Goal: Task Accomplishment & Management: Complete application form

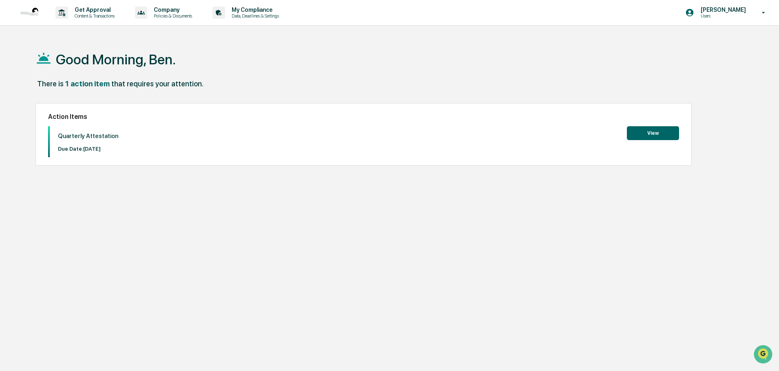
click at [656, 137] on button "View" at bounding box center [653, 133] width 52 height 14
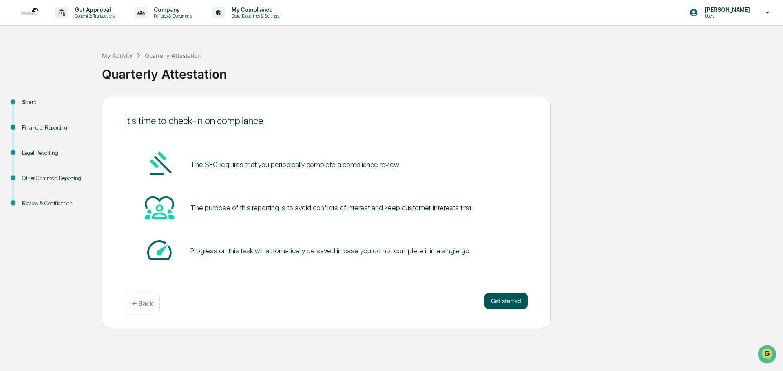
click at [493, 300] on button "Get started" at bounding box center [505, 301] width 43 height 16
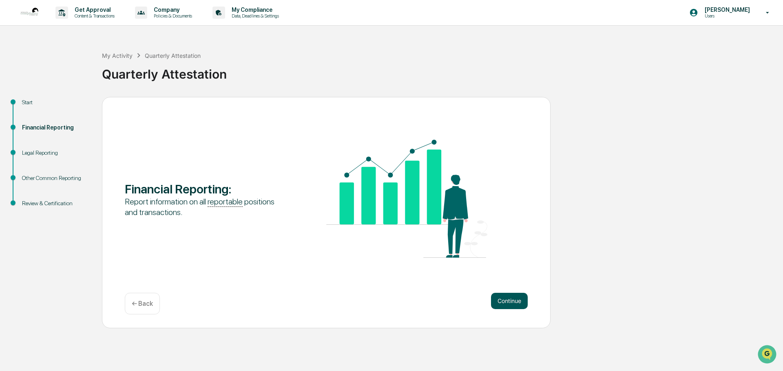
click at [505, 303] on button "Continue" at bounding box center [509, 301] width 37 height 16
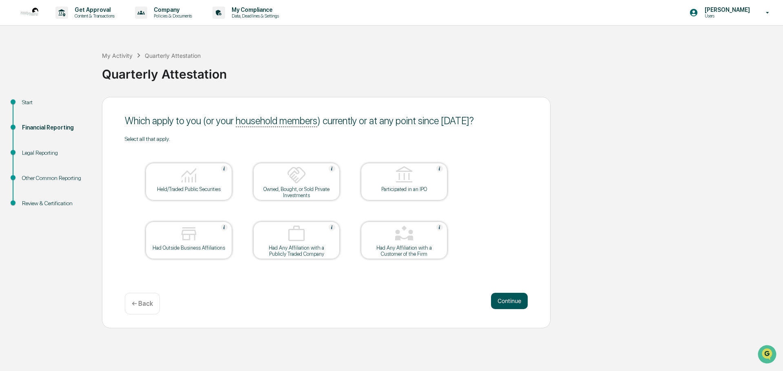
click at [508, 304] on button "Continue" at bounding box center [509, 301] width 37 height 16
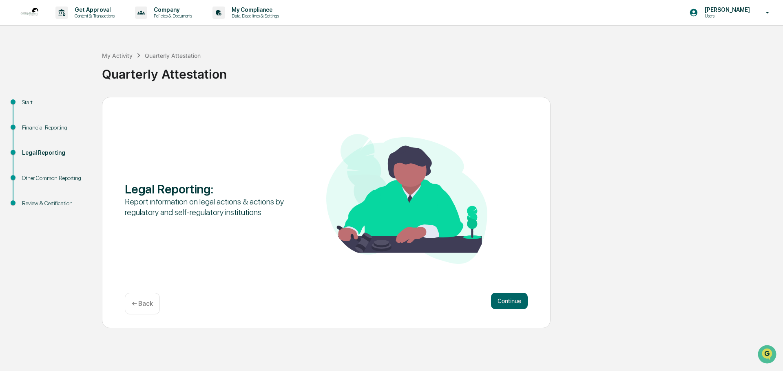
click at [508, 304] on button "Continue" at bounding box center [509, 301] width 37 height 16
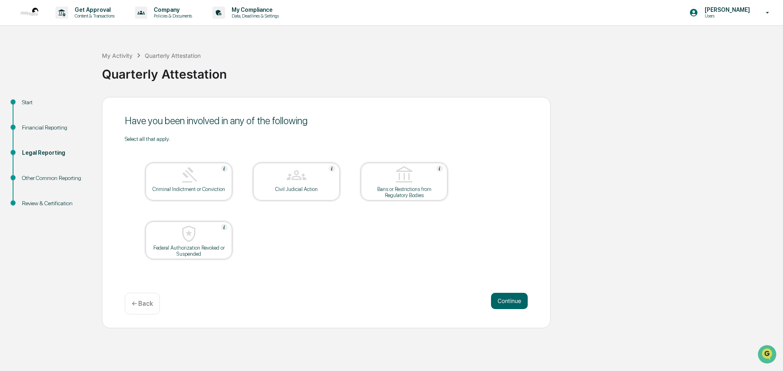
click at [508, 304] on button "Continue" at bounding box center [509, 301] width 37 height 16
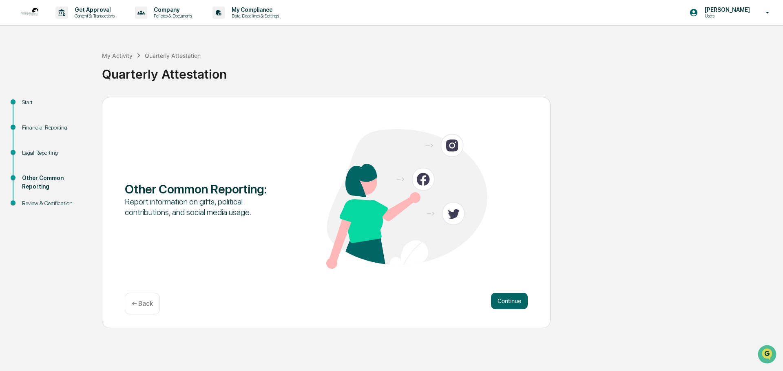
click at [508, 304] on button "Continue" at bounding box center [509, 301] width 37 height 16
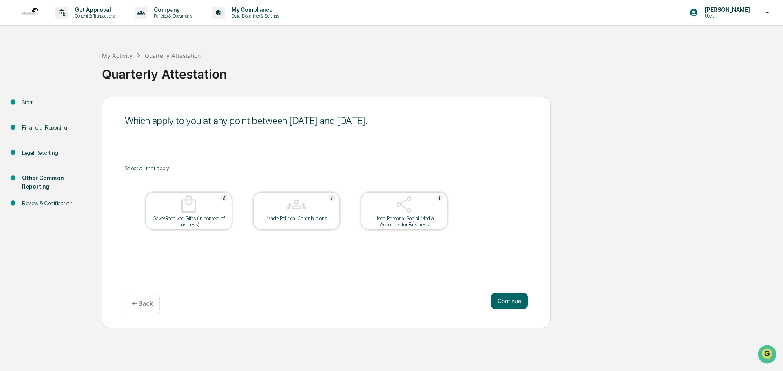
click at [508, 304] on button "Continue" at bounding box center [509, 301] width 37 height 16
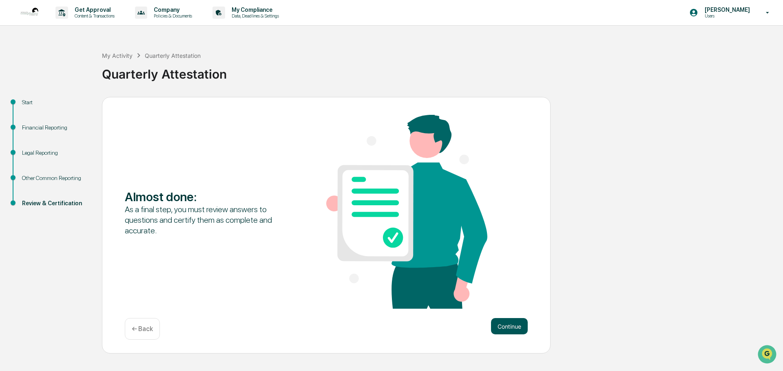
click at [512, 323] on button "Continue" at bounding box center [509, 326] width 37 height 16
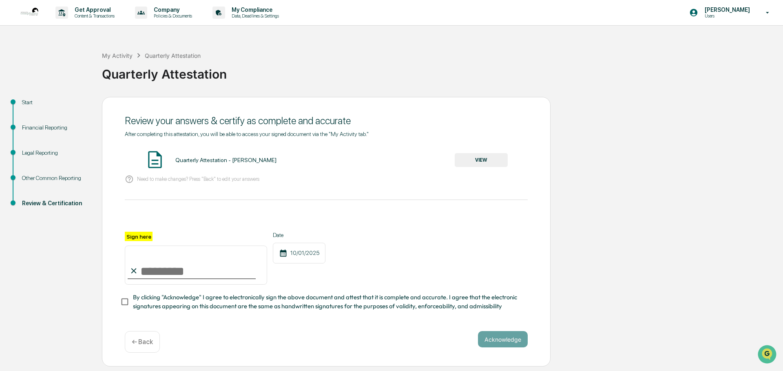
click at [153, 271] on input "Sign here" at bounding box center [196, 265] width 142 height 39
type input "**********"
click at [497, 342] on button "Acknowledge" at bounding box center [503, 339] width 50 height 16
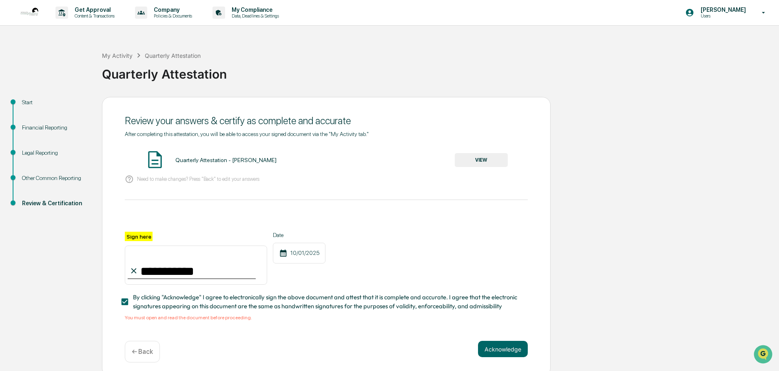
click at [153, 159] on img at bounding box center [155, 160] width 20 height 20
click at [485, 162] on button "VIEW" at bounding box center [481, 160] width 53 height 14
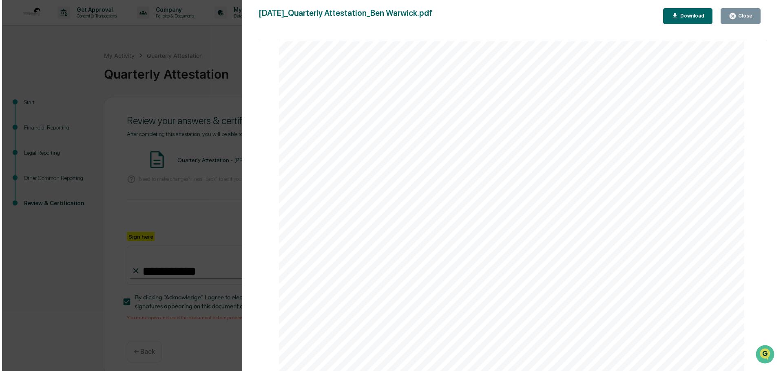
scroll to position [2402, 0]
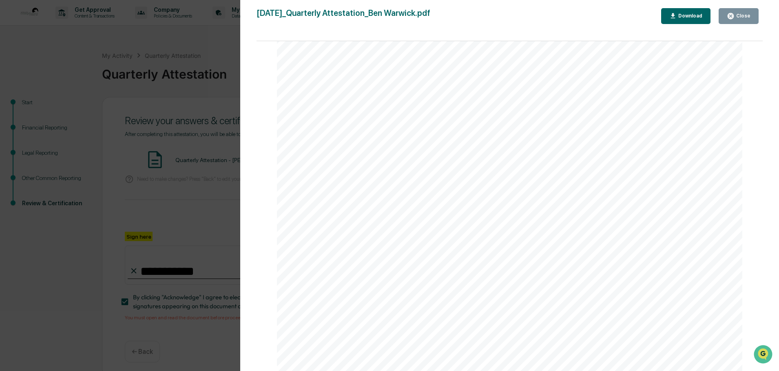
click at [731, 18] on icon "button" at bounding box center [730, 16] width 6 height 6
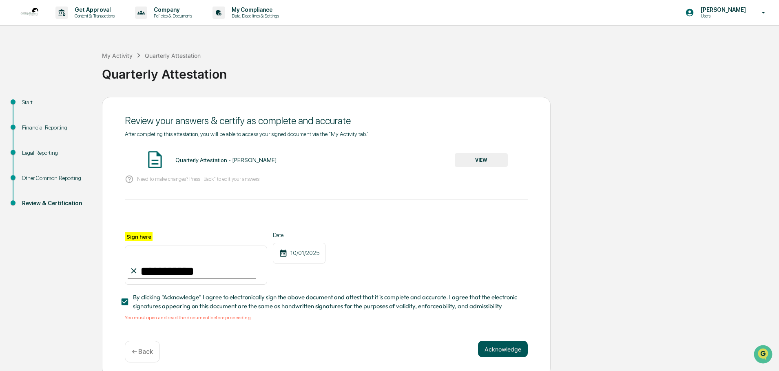
click at [507, 351] on button "Acknowledge" at bounding box center [503, 349] width 50 height 16
